Goal: Task Accomplishment & Management: Complete application form

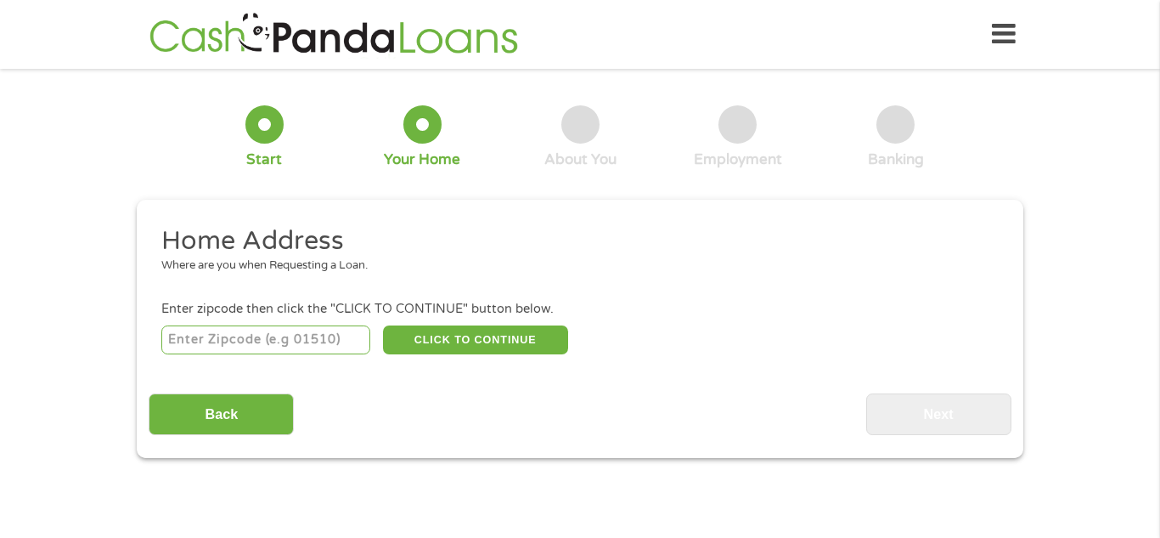
click at [322, 346] on input "number" at bounding box center [266, 339] width 210 height 29
type input "29532"
click at [431, 339] on button "CLICK TO CONTINUE" at bounding box center [475, 339] width 185 height 29
type input "29532"
type input "Darlington"
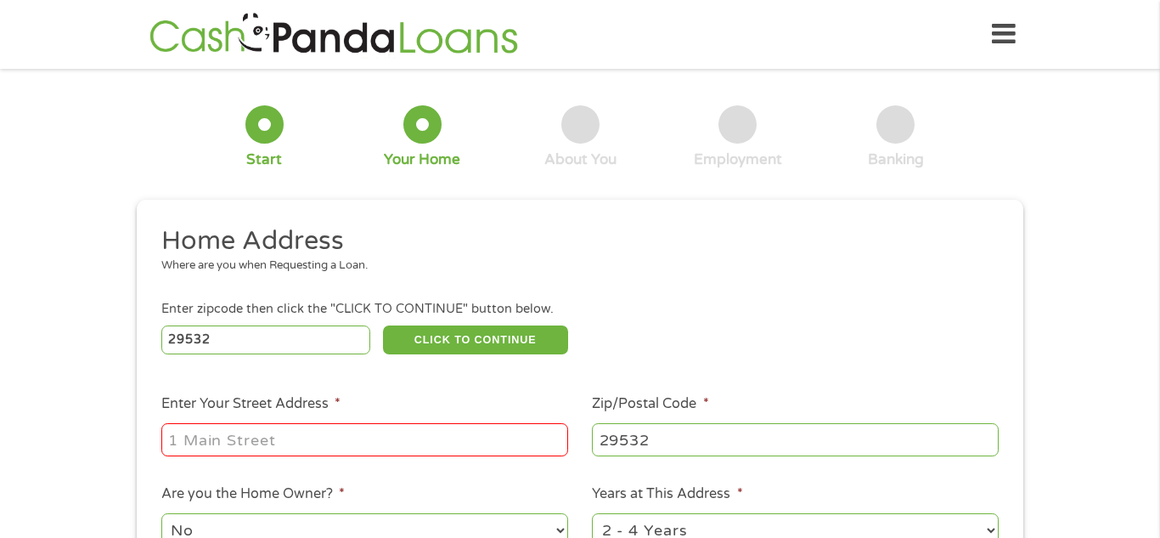
click at [413, 432] on input "Enter Your Street Address *" at bounding box center [364, 439] width 407 height 32
type input "[STREET_ADDRESS][PERSON_NAME]"
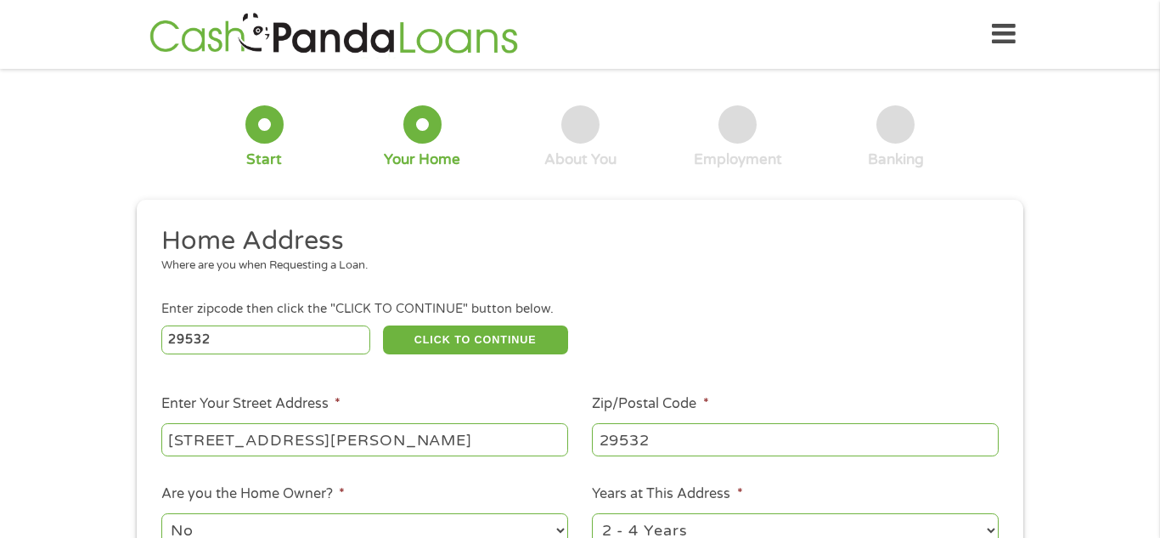
click at [379, 384] on ul "Home Address Where are you when Requesting a Loan. Enter zipcode then click the…" at bounding box center [580, 451] width 862 height 454
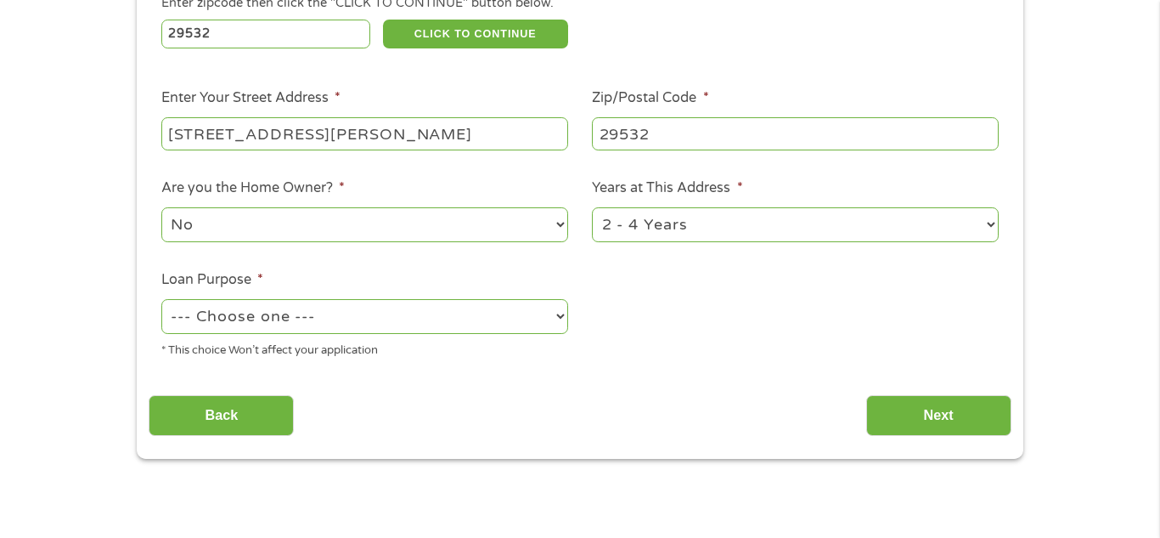
scroll to position [340, 0]
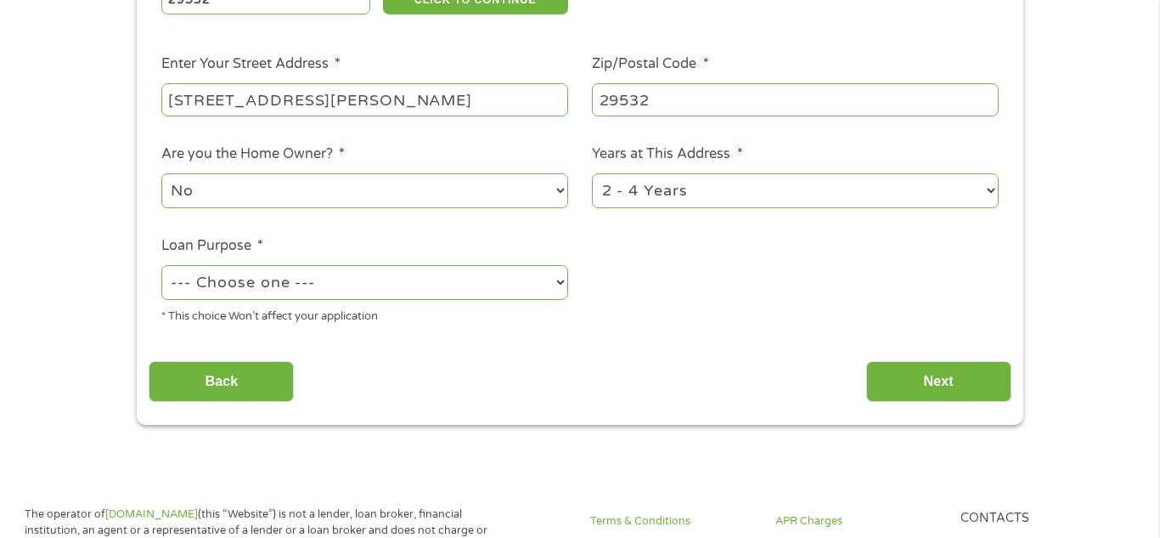
click at [557, 278] on select "--- Choose one --- Pay Bills Debt Consolidation Home Improvement Major Purchase…" at bounding box center [364, 282] width 407 height 35
select select "majorpurchase"
click at [161, 267] on select "--- Choose one --- Pay Bills Debt Consolidation Home Improvement Major Purchase…" at bounding box center [364, 282] width 407 height 35
click at [919, 371] on input "Next" at bounding box center [938, 382] width 145 height 42
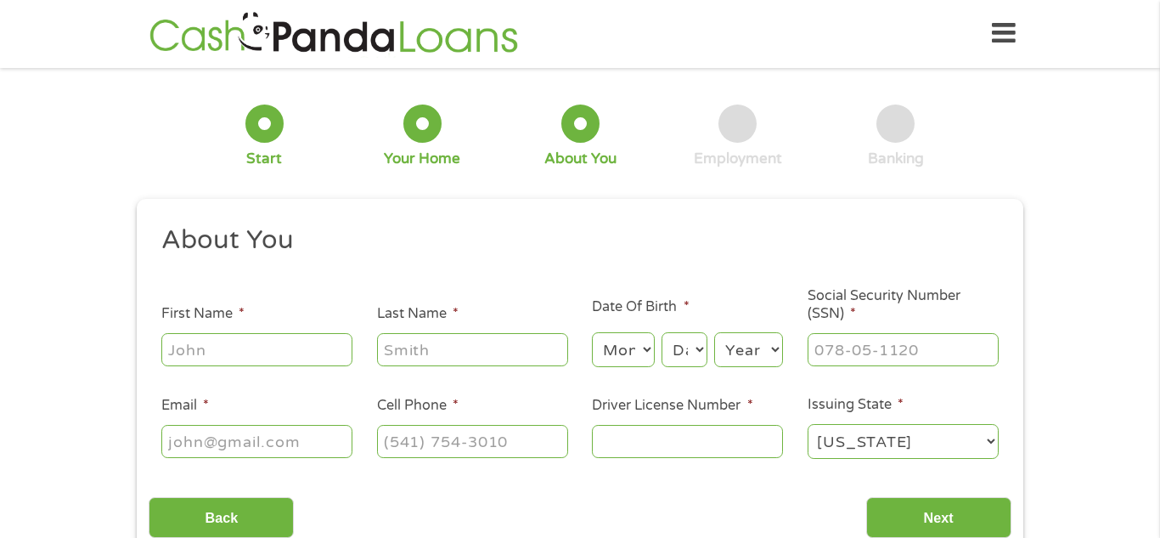
scroll to position [0, 0]
click at [338, 339] on input "First Name *" at bounding box center [256, 350] width 191 height 32
type input "[PERSON_NAME]"
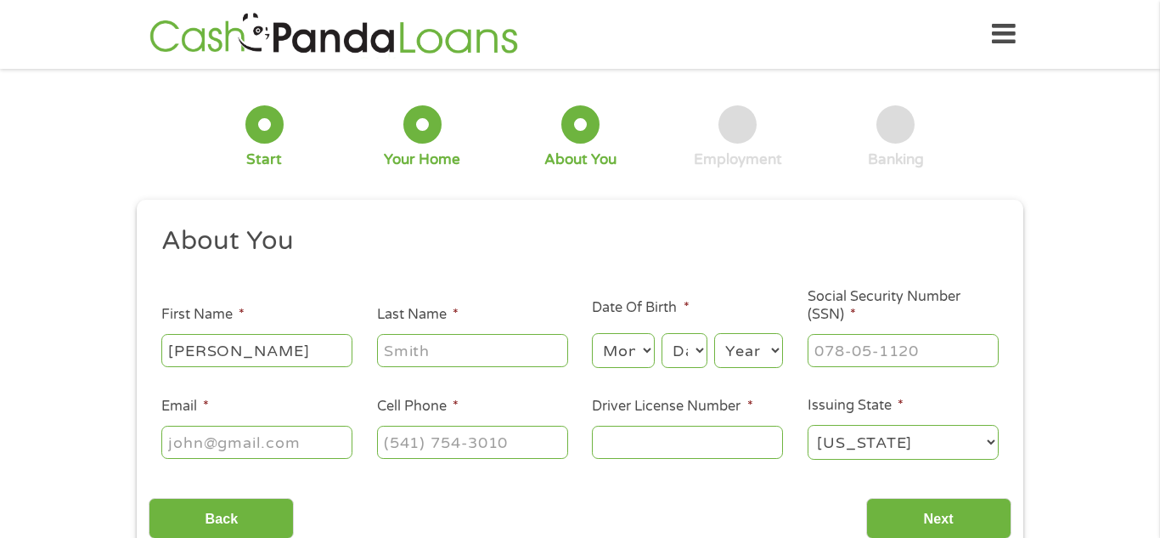
type input "ham"
type input "[EMAIL_ADDRESS][DOMAIN_NAME]"
type input "[PHONE_NUMBER]"
click at [643, 335] on select "Month 1 2 3 4 5 6 7 8 9 10 11 12" at bounding box center [623, 350] width 62 height 35
select select "10"
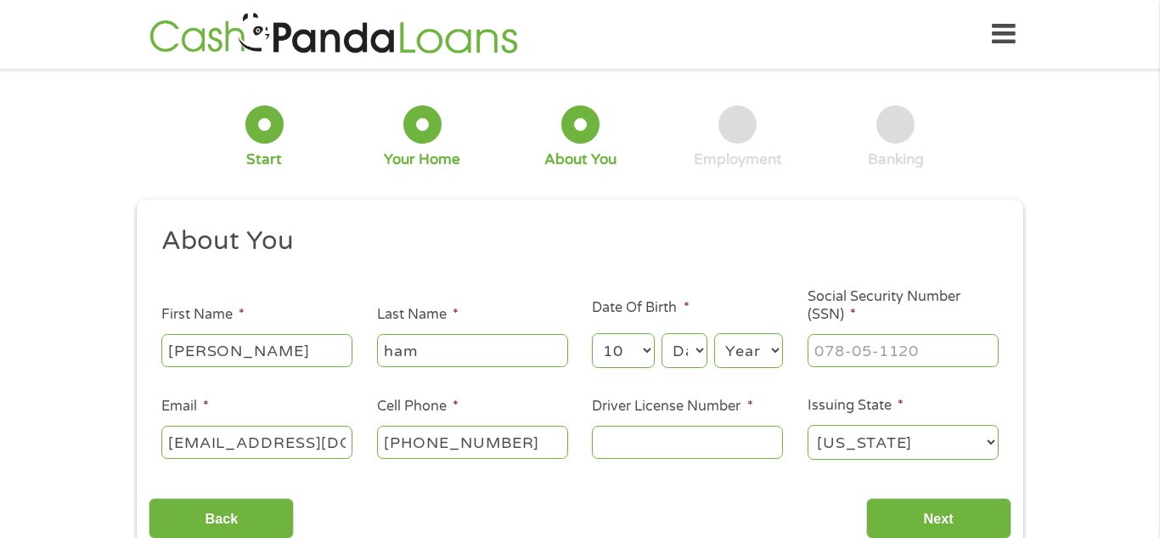
click at [592, 333] on select "Month 1 2 3 4 5 6 7 8 9 10 11 12" at bounding box center [623, 350] width 62 height 35
click at [691, 342] on select "Day 1 2 3 4 5 6 7 8 9 10 11 12 13 14 15 16 17 18 19 20 21 22 23 24 25 26 27 28 …" at bounding box center [685, 350] width 46 height 35
select select "25"
click at [662, 333] on select "Day 1 2 3 4 5 6 7 8 9 10 11 12 13 14 15 16 17 18 19 20 21 22 23 24 25 26 27 28 …" at bounding box center [685, 350] width 46 height 35
click at [720, 353] on select "Year [DATE] 2006 2005 2004 2003 2002 2001 2000 1999 1998 1997 1996 1995 1994 19…" at bounding box center [748, 350] width 69 height 35
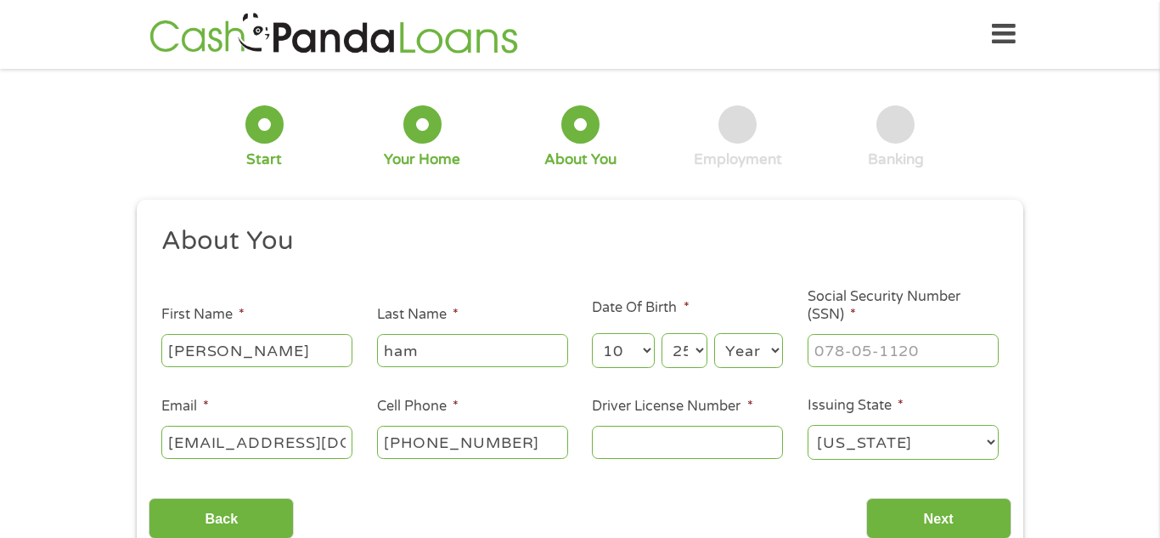
select select "1990"
click at [714, 333] on select "Year [DATE] 2006 2005 2004 2003 2002 2001 2000 1999 1998 1997 1996 1995 1994 19…" at bounding box center [748, 350] width 69 height 35
click at [837, 349] on input "___-__-____" at bounding box center [903, 350] width 191 height 32
type input "036-60-3765"
click at [770, 431] on input "Driver License Number *" at bounding box center [687, 442] width 191 height 32
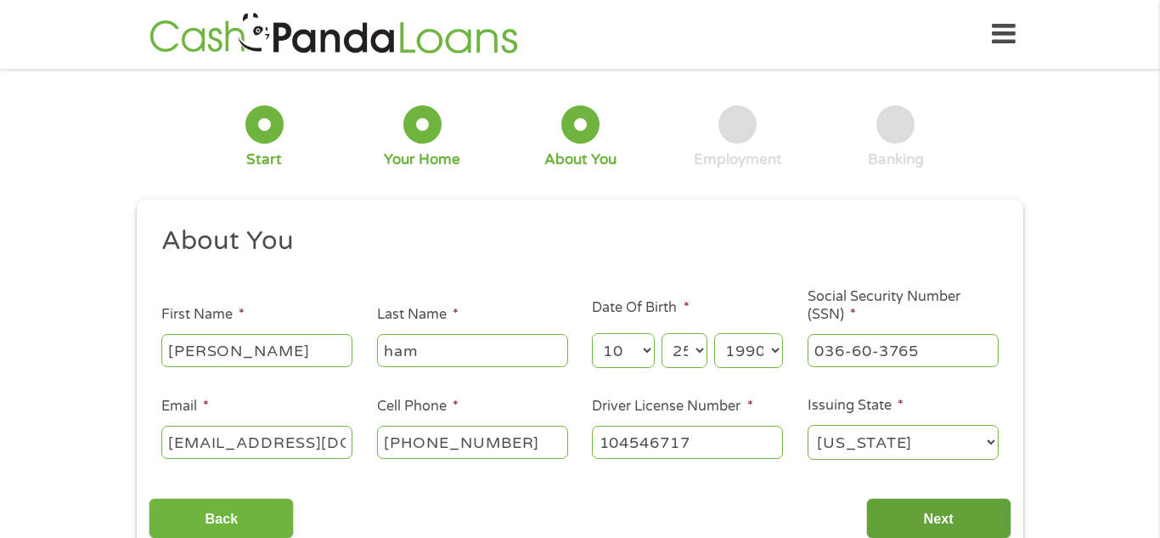
type input "104546717"
click at [933, 510] on input "Next" at bounding box center [938, 519] width 145 height 42
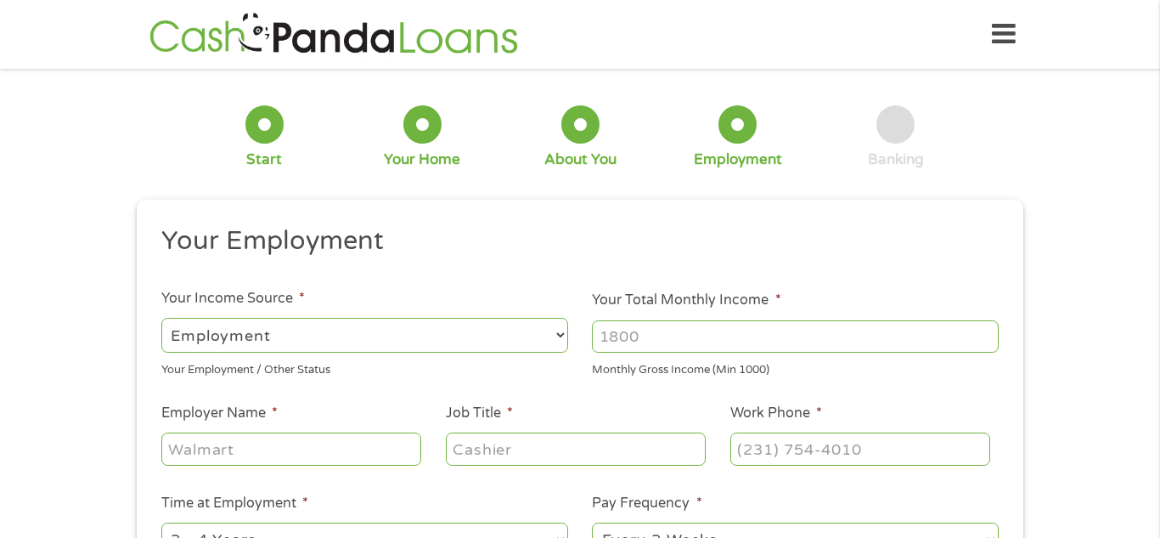
scroll to position [7, 7]
click at [899, 261] on li "Your Employment" at bounding box center [574, 244] width 850 height 40
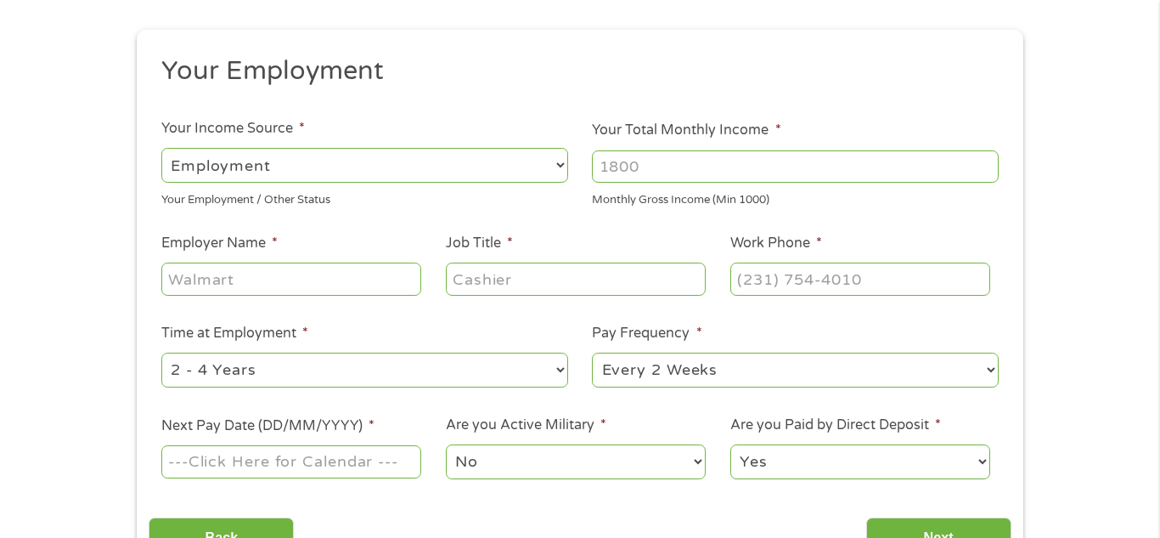
scroll to position [204, 0]
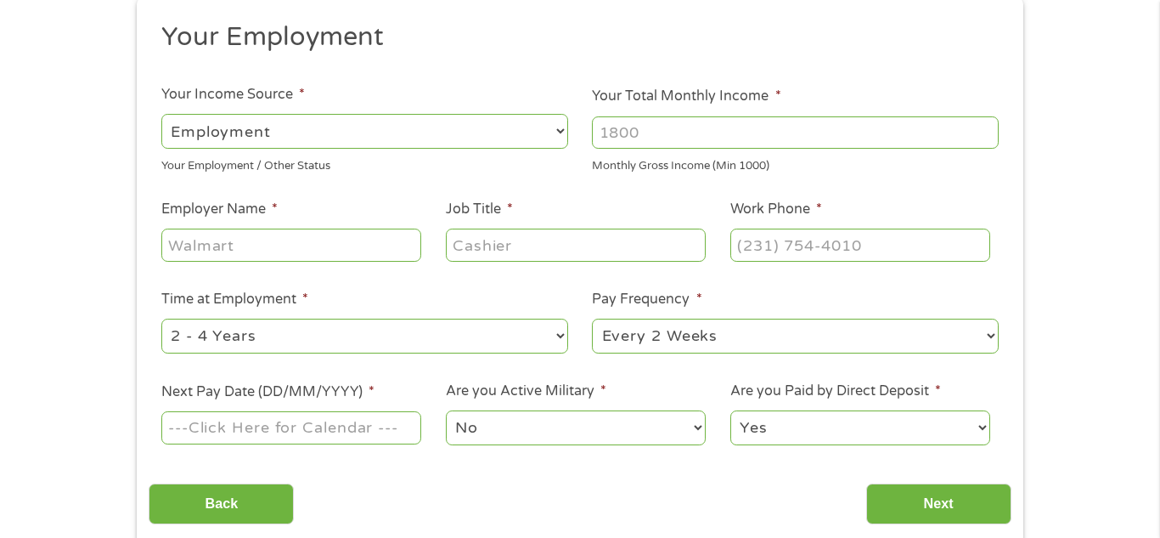
click at [507, 132] on select "--- Choose one --- Employment [DEMOGRAPHIC_DATA] Benefits" at bounding box center [364, 131] width 407 height 35
select select "benefits"
click at [161, 114] on select "--- Choose one --- Employment [DEMOGRAPHIC_DATA] Benefits" at bounding box center [364, 131] width 407 height 35
type input "Other"
type input "[PHONE_NUMBER]"
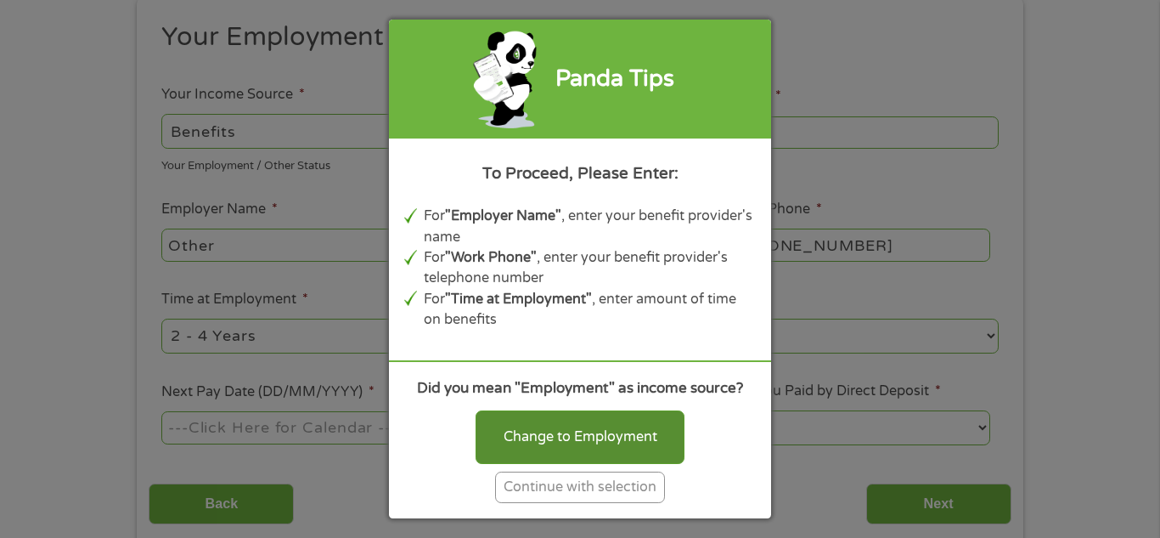
click at [545, 424] on div "Change to Employment" at bounding box center [580, 436] width 209 height 53
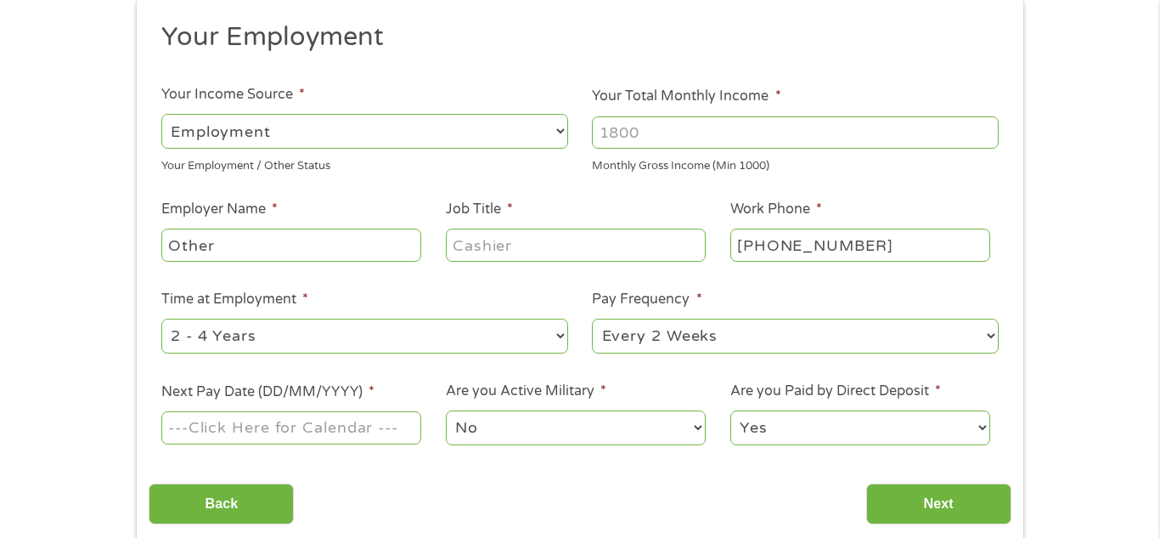
click at [550, 133] on select "--- Choose one --- Employment [DEMOGRAPHIC_DATA] Benefits" at bounding box center [364, 131] width 407 height 35
select select "benefits"
click at [161, 114] on select "--- Choose one --- Employment [DEMOGRAPHIC_DATA] Benefits" at bounding box center [364, 131] width 407 height 35
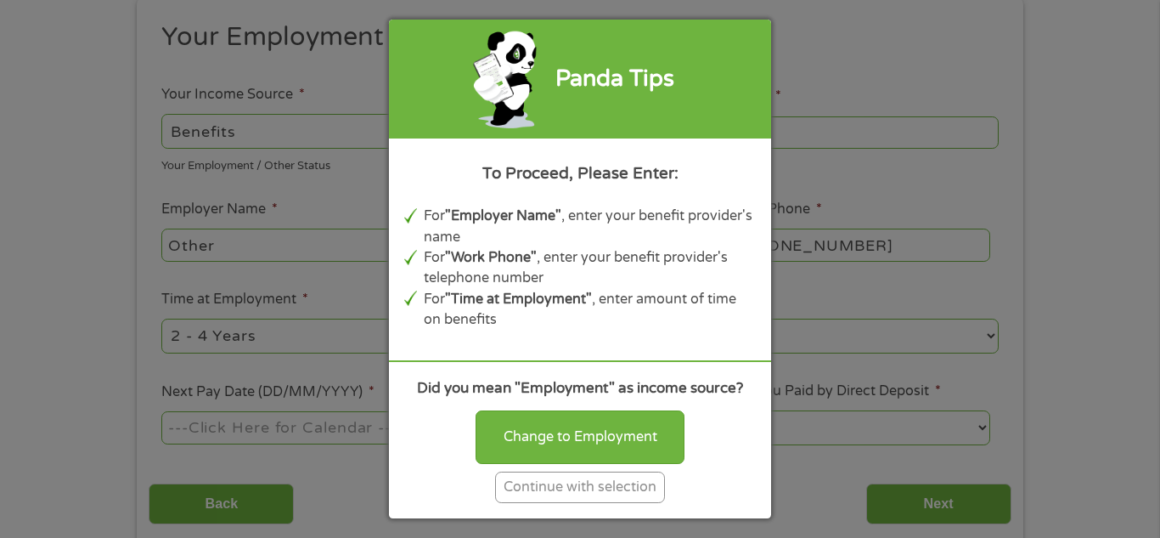
click at [540, 491] on div "Continue with selection" at bounding box center [580, 486] width 170 height 31
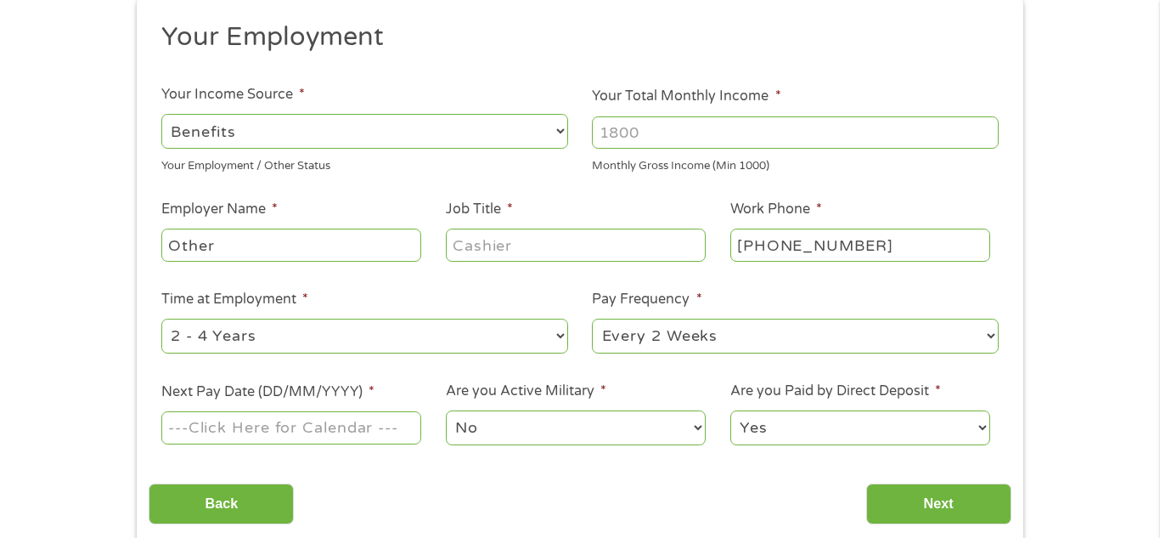
click at [729, 122] on input "Your Total Monthly Income *" at bounding box center [795, 132] width 407 height 32
type input "9"
type input "1000"
click at [410, 248] on input "Other" at bounding box center [291, 244] width 260 height 32
